Goal: Navigation & Orientation: Go to known website

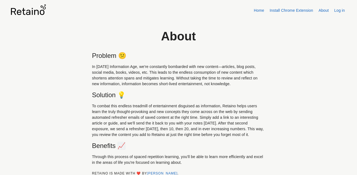
scroll to position [2, 0]
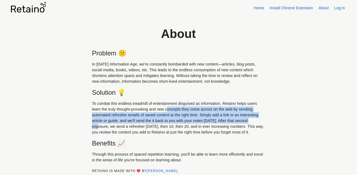
drag, startPoint x: 148, startPoint y: 108, endPoint x: 203, endPoint y: 120, distance: 56.4
click at [203, 120] on p "To combat this endless treadmill of entertainment disguised as information, Ret…" at bounding box center [178, 118] width 173 height 34
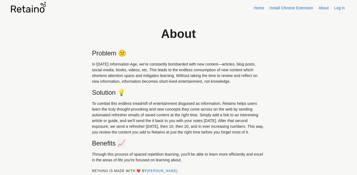
click at [303, 59] on div "About Problem 😕 In [DATE] Information Age, we're constantly bombarded with new …" at bounding box center [178, 97] width 346 height 157
click at [264, 7] on link "Home" at bounding box center [259, 8] width 10 height 4
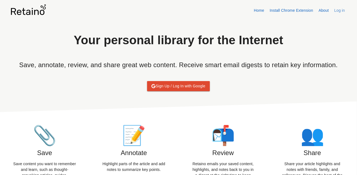
click at [337, 11] on link "Log in" at bounding box center [340, 10] width 11 height 4
click at [32, 13] on img at bounding box center [28, 9] width 35 height 11
